Goal: Find specific page/section: Find specific page/section

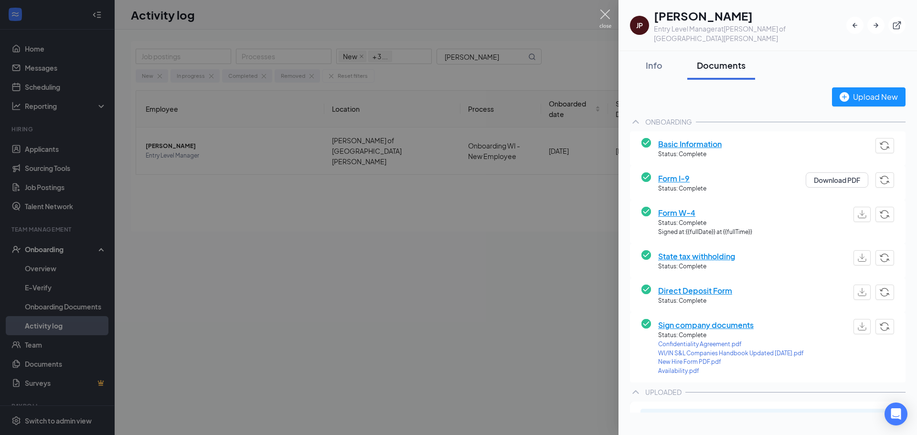
click at [601, 13] on img at bounding box center [605, 19] width 12 height 19
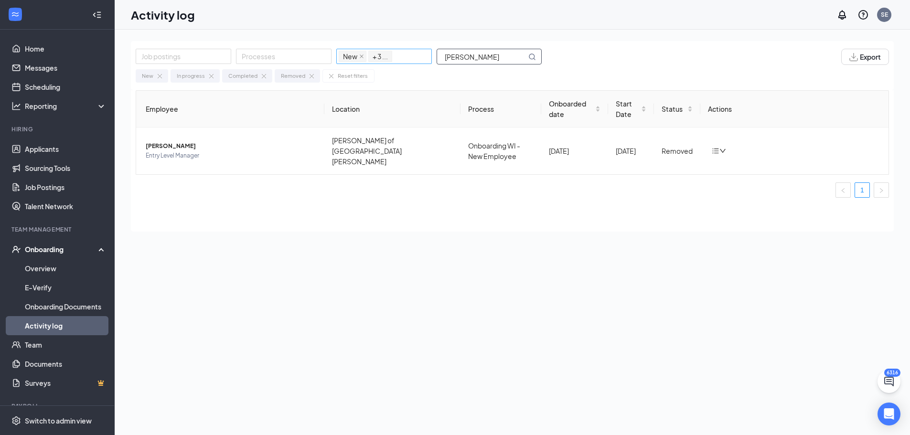
drag, startPoint x: 449, startPoint y: 57, endPoint x: 427, endPoint y: 53, distance: 22.8
click at [427, 53] on div "Job postings Processes New In progress Completed Removed + 3 ... [PERSON_NAME]" at bounding box center [344, 57] width 416 height 16
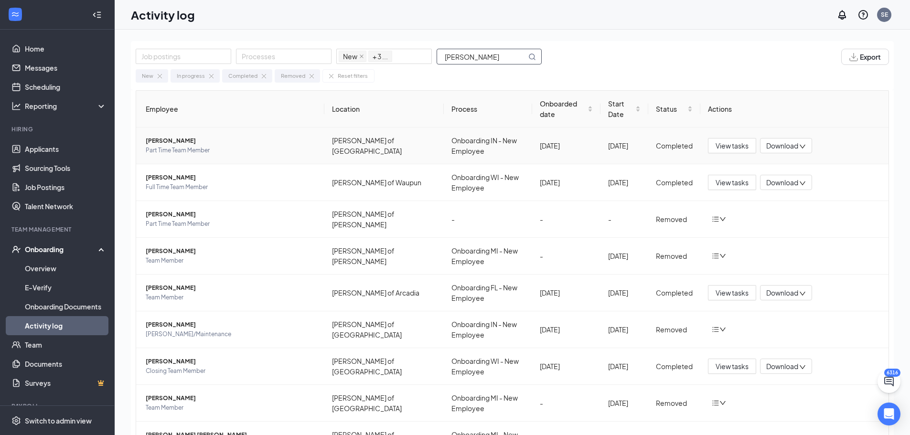
click at [166, 139] on span "[PERSON_NAME]" at bounding box center [231, 141] width 171 height 10
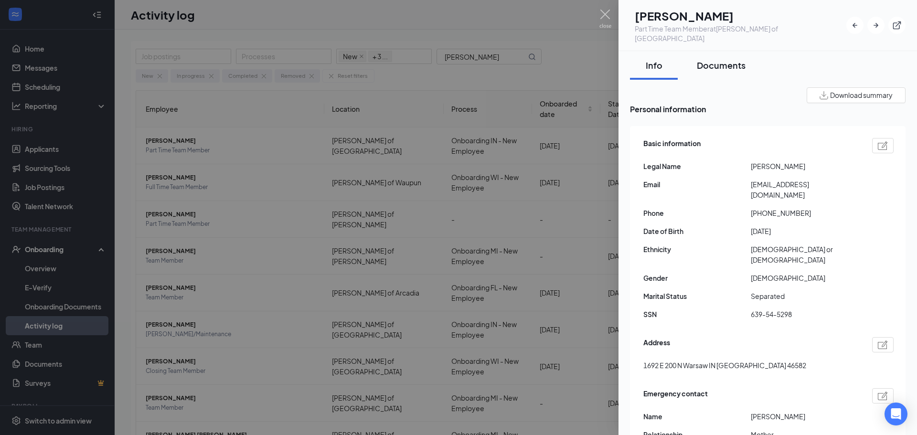
click at [718, 59] on div "Documents" at bounding box center [721, 65] width 49 height 12
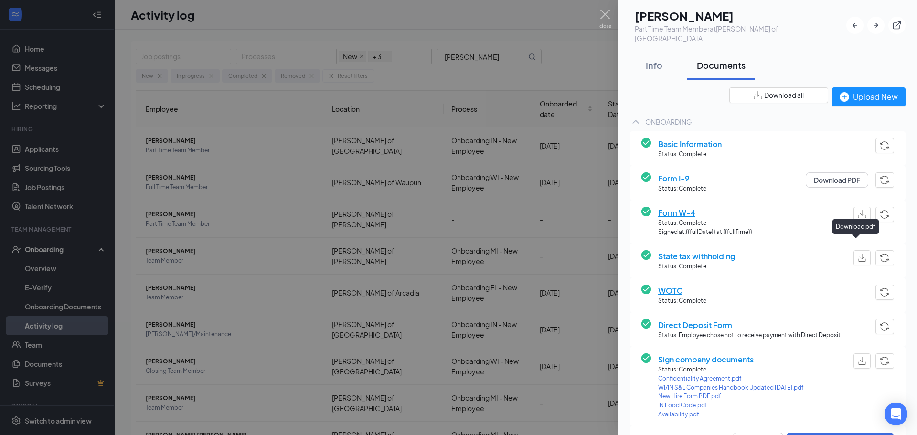
click at [858, 254] on img "button" at bounding box center [862, 258] width 9 height 8
click at [608, 14] on img at bounding box center [605, 19] width 12 height 19
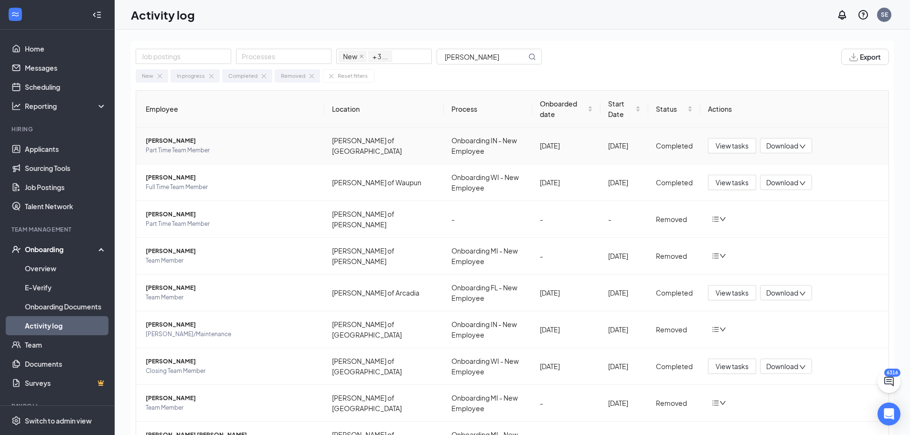
click at [168, 140] on span "[PERSON_NAME]" at bounding box center [231, 141] width 171 height 10
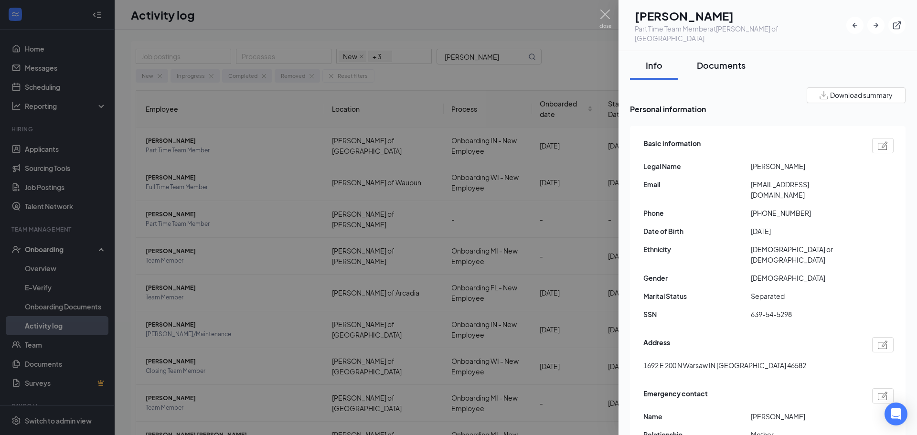
click at [716, 59] on div "Documents" at bounding box center [721, 65] width 49 height 12
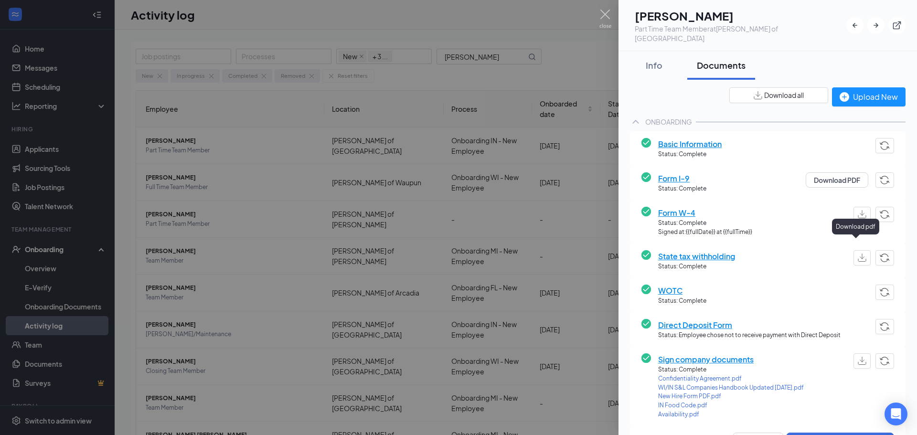
click at [858, 254] on img "button" at bounding box center [862, 258] width 9 height 8
click at [608, 16] on img at bounding box center [605, 19] width 12 height 19
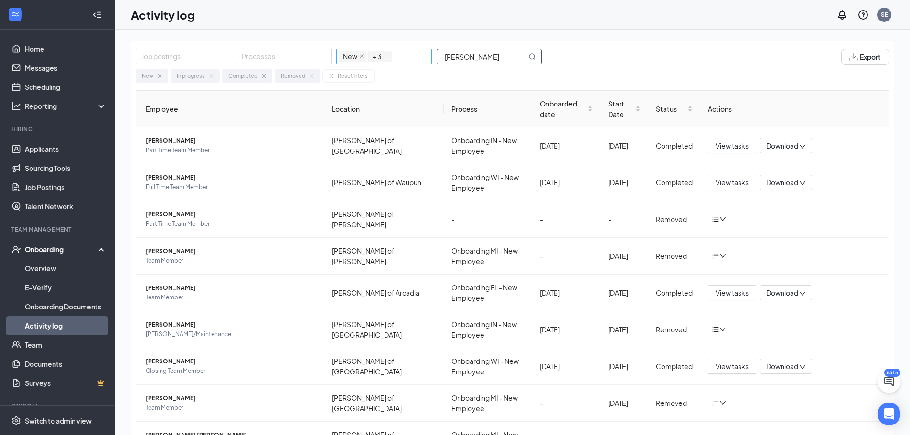
drag, startPoint x: 456, startPoint y: 56, endPoint x: 423, endPoint y: 51, distance: 32.9
click at [423, 51] on div "Job postings Processes New In progress Completed Removed + 3 ... [PERSON_NAME]" at bounding box center [344, 57] width 416 height 16
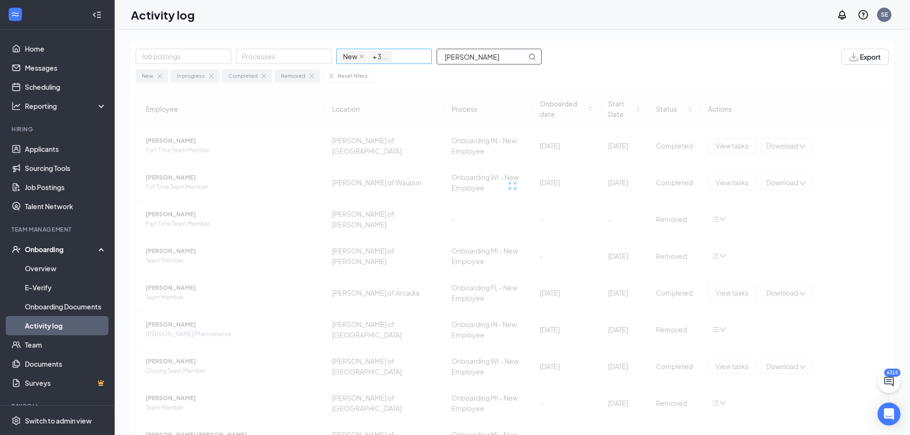
type input "[PERSON_NAME]"
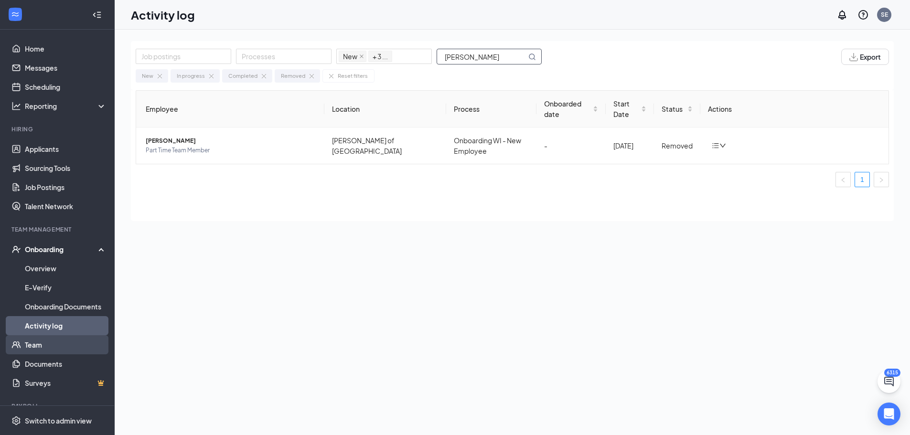
click at [32, 342] on link "Team" at bounding box center [66, 344] width 82 height 19
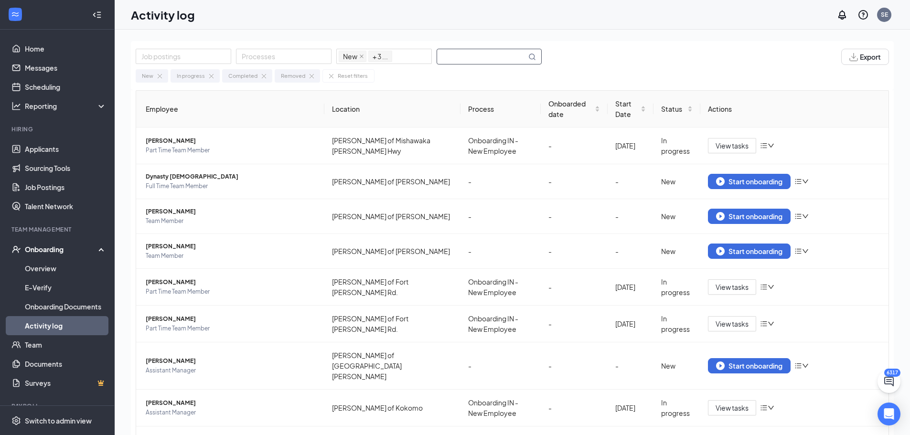
click at [451, 53] on input "text" at bounding box center [481, 56] width 89 height 15
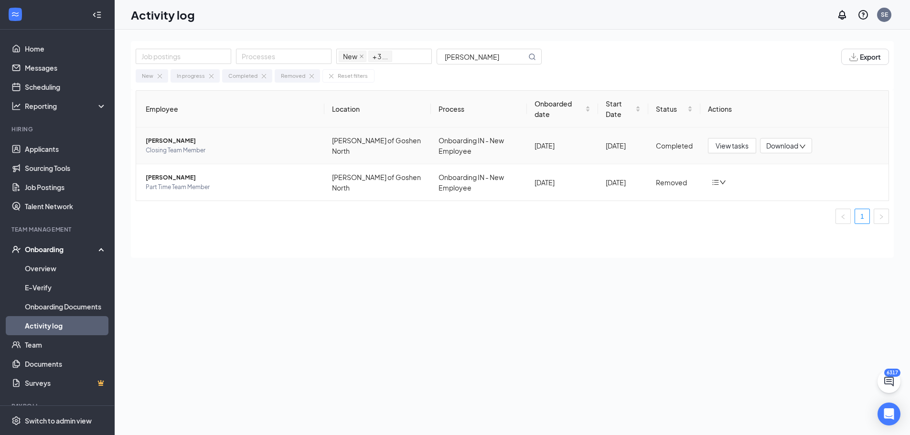
click at [188, 140] on span "Lilliana I Ketelhut" at bounding box center [231, 141] width 171 height 10
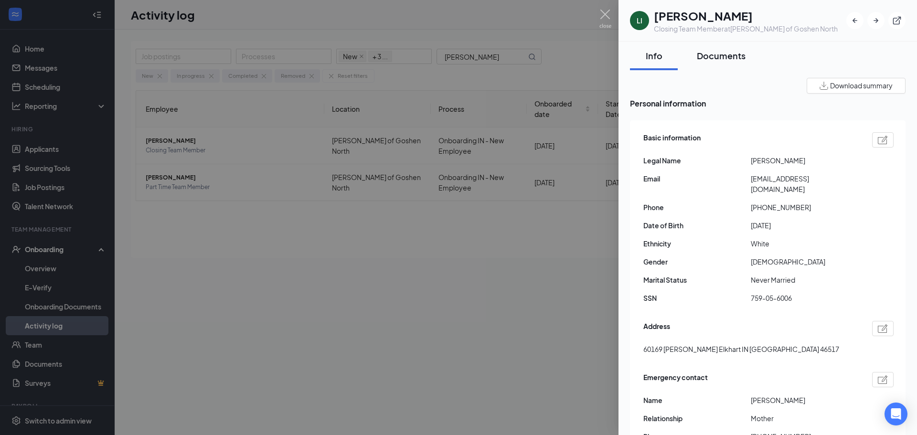
click at [725, 55] on div "Documents" at bounding box center [721, 56] width 49 height 12
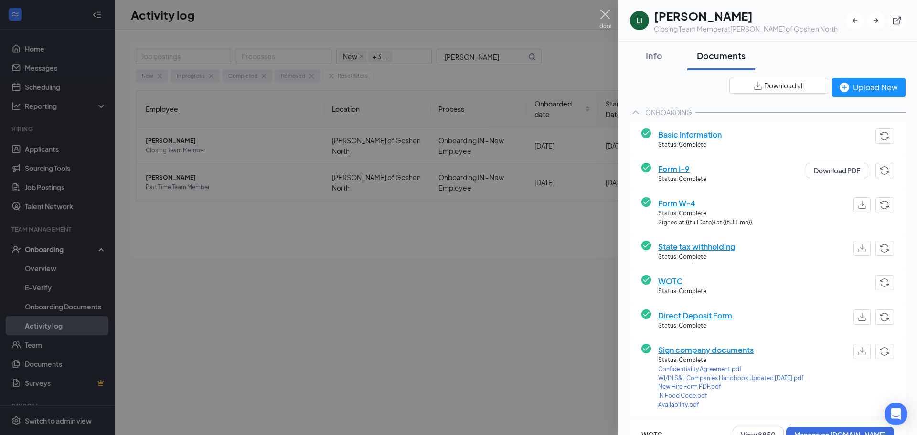
click at [605, 16] on img at bounding box center [605, 19] width 12 height 19
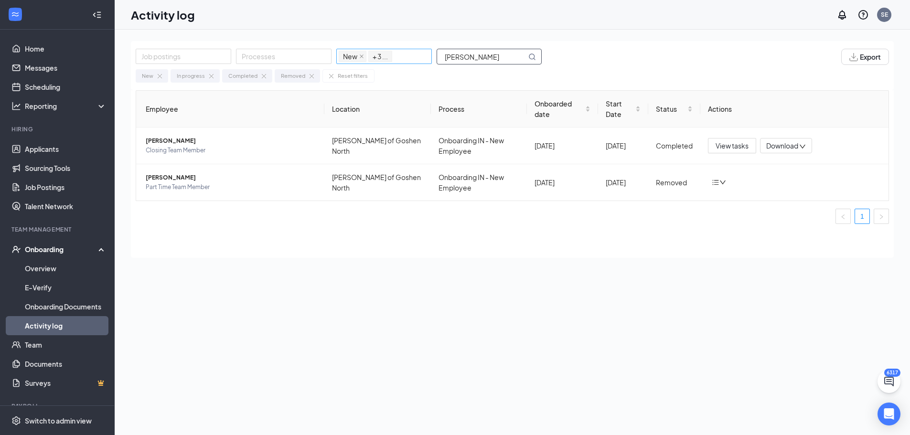
drag, startPoint x: 475, startPoint y: 61, endPoint x: 429, endPoint y: 50, distance: 47.5
click at [430, 51] on div "Job postings Processes New In progress Completed Removed + 3 ... ketelhut" at bounding box center [344, 57] width 416 height 16
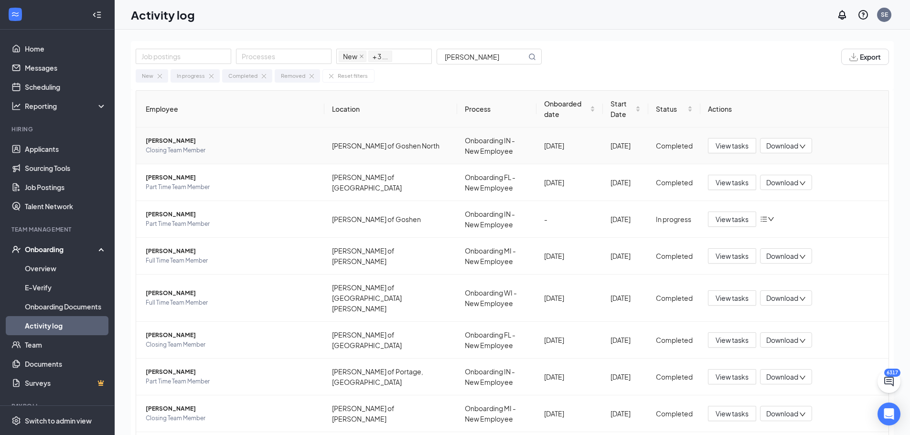
click at [181, 139] on span "Brandy N Gomez" at bounding box center [231, 141] width 171 height 10
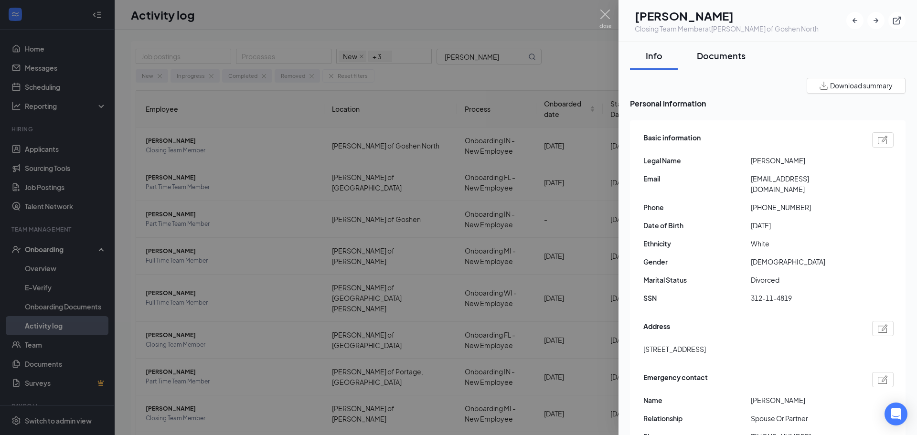
click at [727, 58] on div "Documents" at bounding box center [721, 56] width 49 height 12
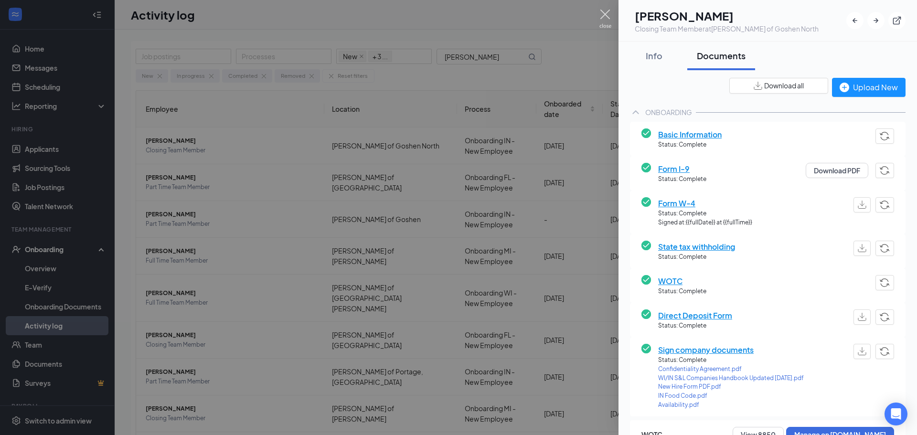
click at [606, 15] on img at bounding box center [605, 19] width 12 height 19
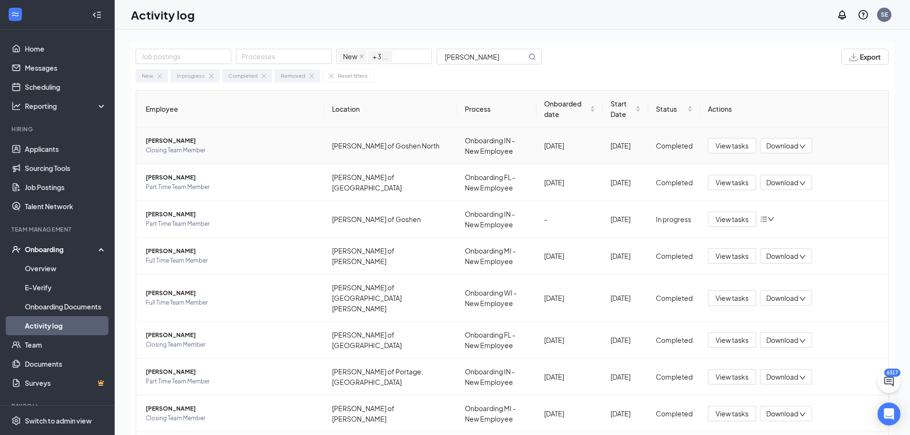
click at [160, 142] on span "Brandy N Gomez" at bounding box center [231, 141] width 171 height 10
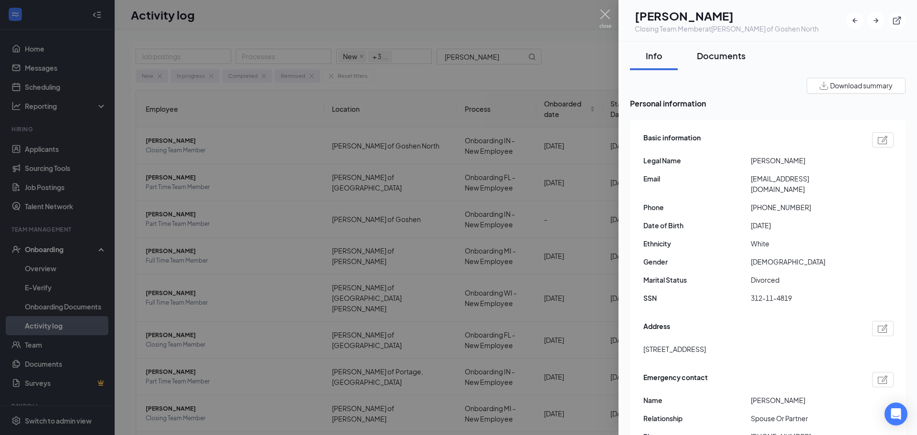
click at [699, 64] on button "Documents" at bounding box center [721, 56] width 68 height 29
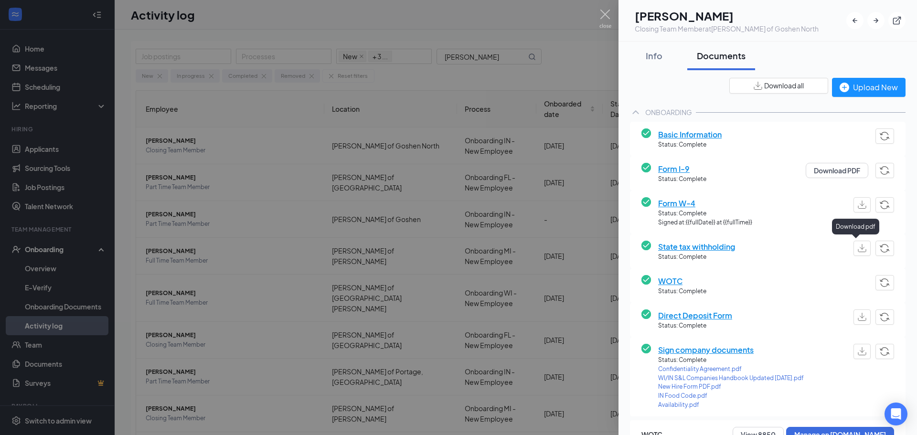
click at [858, 247] on img "button" at bounding box center [862, 248] width 9 height 8
click at [859, 204] on button "button" at bounding box center [862, 204] width 17 height 15
click at [826, 170] on button "Download PDF" at bounding box center [837, 170] width 63 height 15
click at [858, 249] on img "button" at bounding box center [862, 248] width 9 height 8
click at [858, 206] on img "button" at bounding box center [862, 205] width 9 height 8
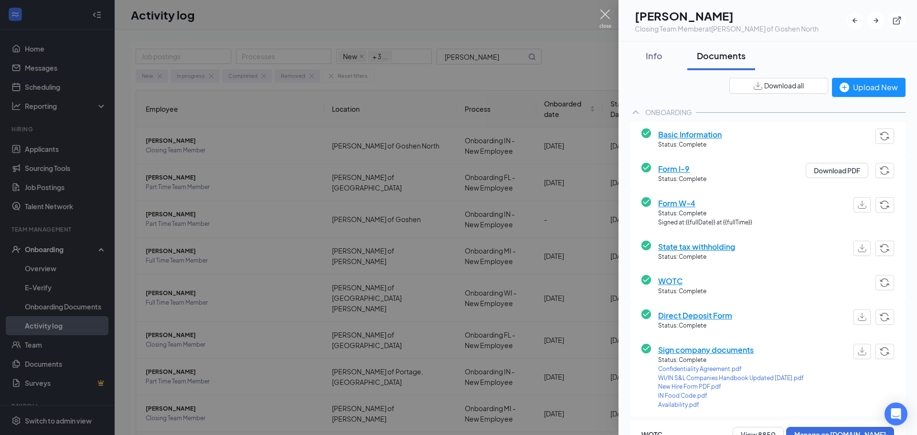
click at [604, 16] on img at bounding box center [605, 19] width 12 height 19
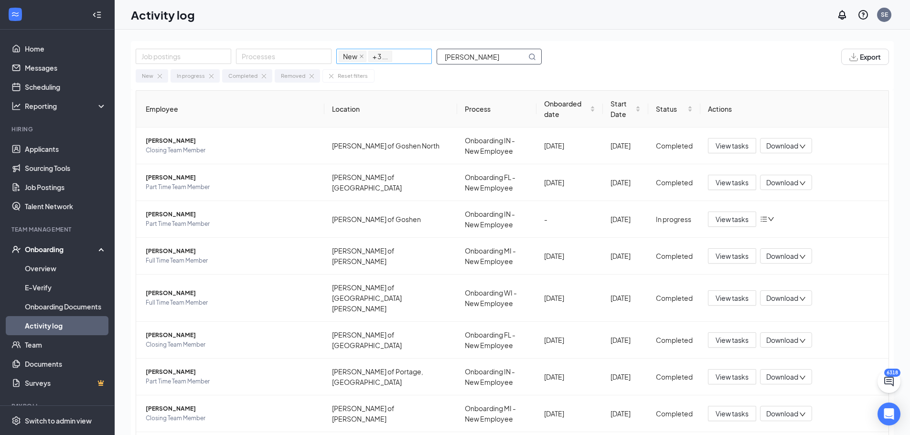
drag, startPoint x: 491, startPoint y: 60, endPoint x: 426, endPoint y: 56, distance: 65.6
click at [426, 56] on div "Job postings Processes New In progress Completed Removed + 3 ... gomez" at bounding box center [344, 57] width 416 height 16
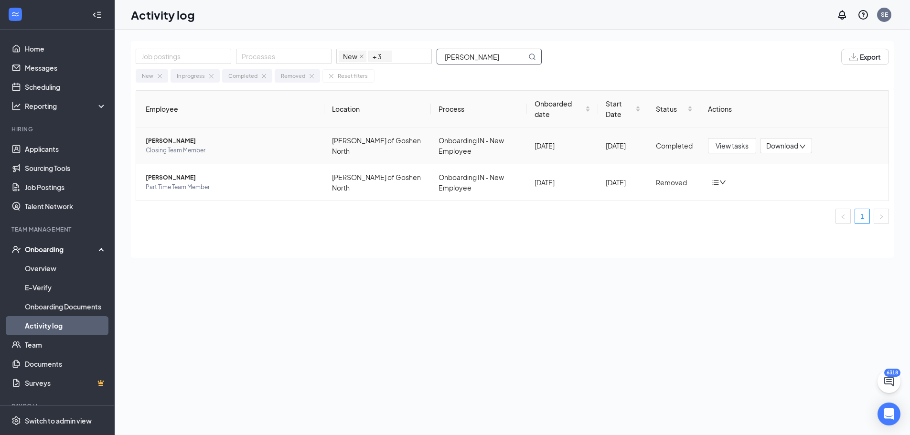
click at [162, 139] on span "Lilliana I Ketelhut" at bounding box center [231, 141] width 171 height 10
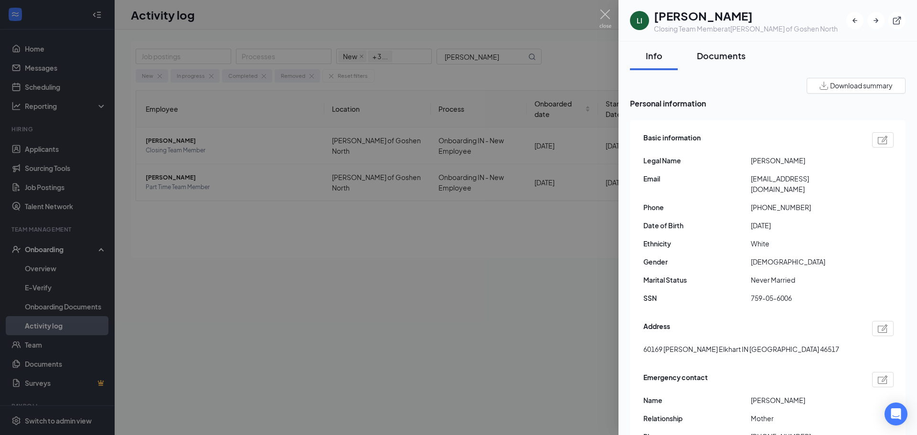
click at [720, 60] on div "Documents" at bounding box center [721, 56] width 49 height 12
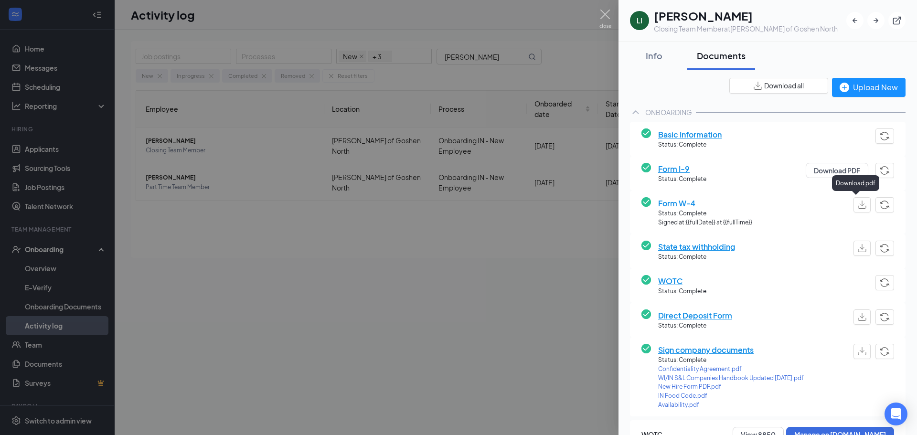
click at [858, 207] on img "button" at bounding box center [862, 205] width 9 height 8
click at [602, 15] on img at bounding box center [605, 19] width 12 height 19
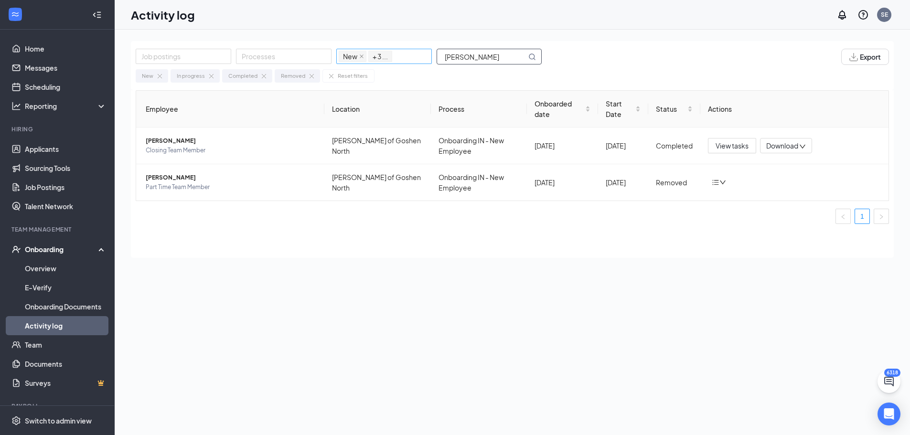
drag, startPoint x: 474, startPoint y: 58, endPoint x: 422, endPoint y: 56, distance: 52.1
click at [422, 56] on div "Job postings Processes New In progress Completed Removed + 3 ... ketelhut" at bounding box center [344, 57] width 416 height 16
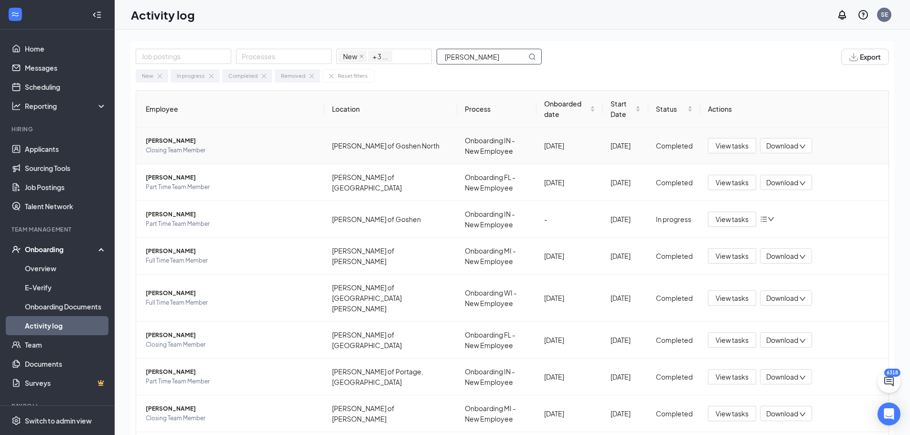
click at [157, 142] on span "Brandy N Gomez" at bounding box center [231, 141] width 171 height 10
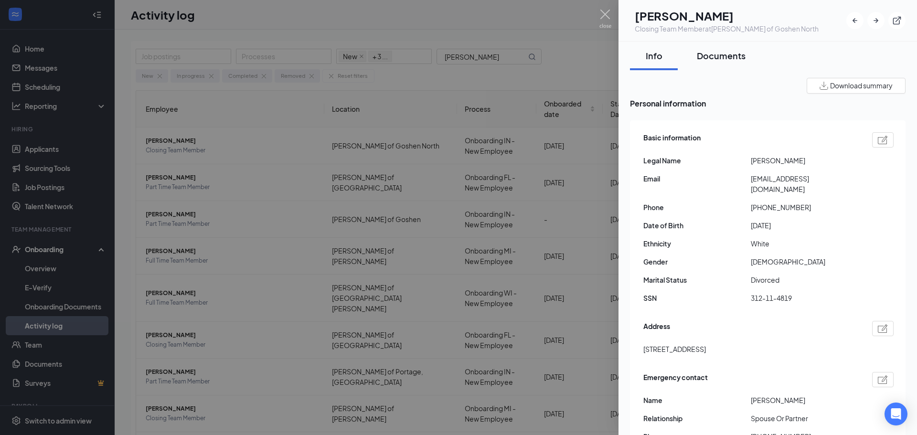
click at [720, 60] on div "Documents" at bounding box center [721, 56] width 49 height 12
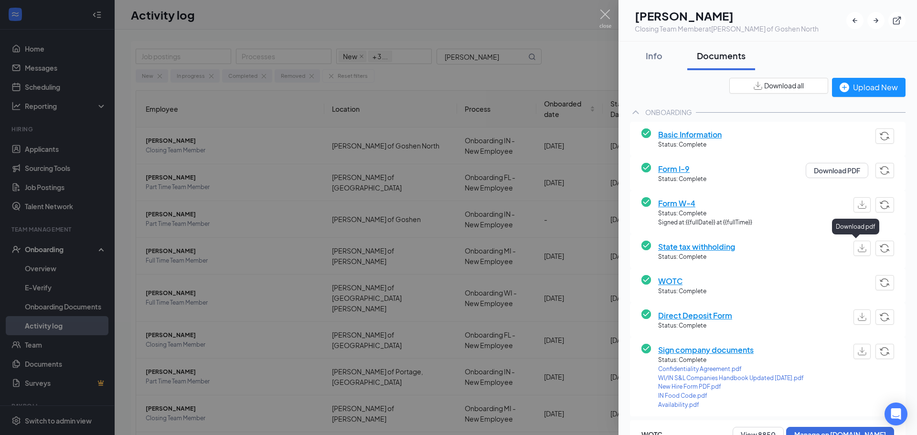
click at [854, 246] on button "button" at bounding box center [862, 248] width 17 height 15
click at [604, 13] on img at bounding box center [605, 19] width 12 height 19
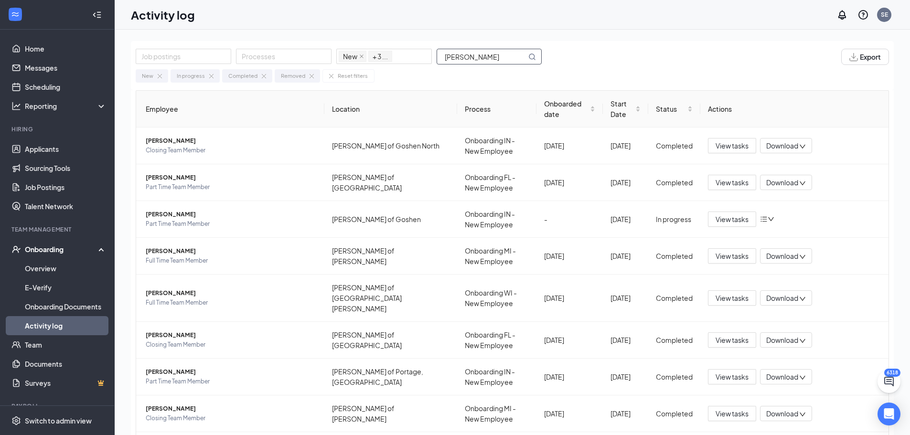
drag, startPoint x: 481, startPoint y: 62, endPoint x: 414, endPoint y: 37, distance: 71.6
click at [412, 49] on div "Job postings Processes New In progress Completed Removed + 3 ... gomez" at bounding box center [344, 57] width 416 height 16
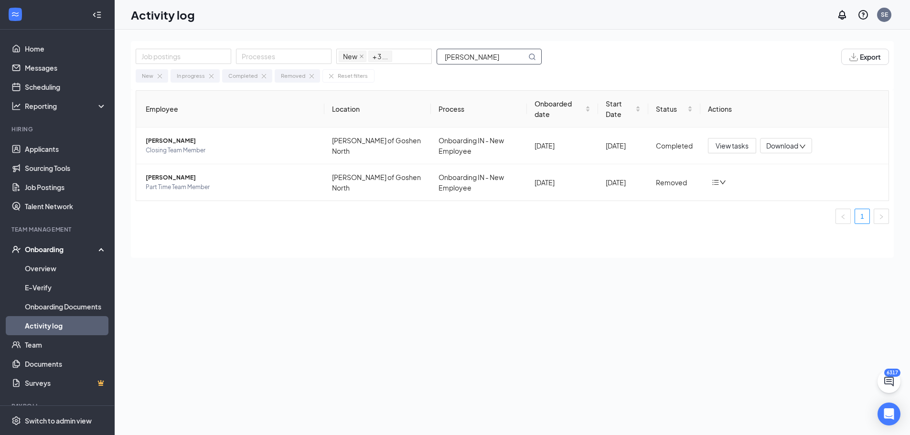
type input "ketelhut"
